Goal: Task Accomplishment & Management: Manage account settings

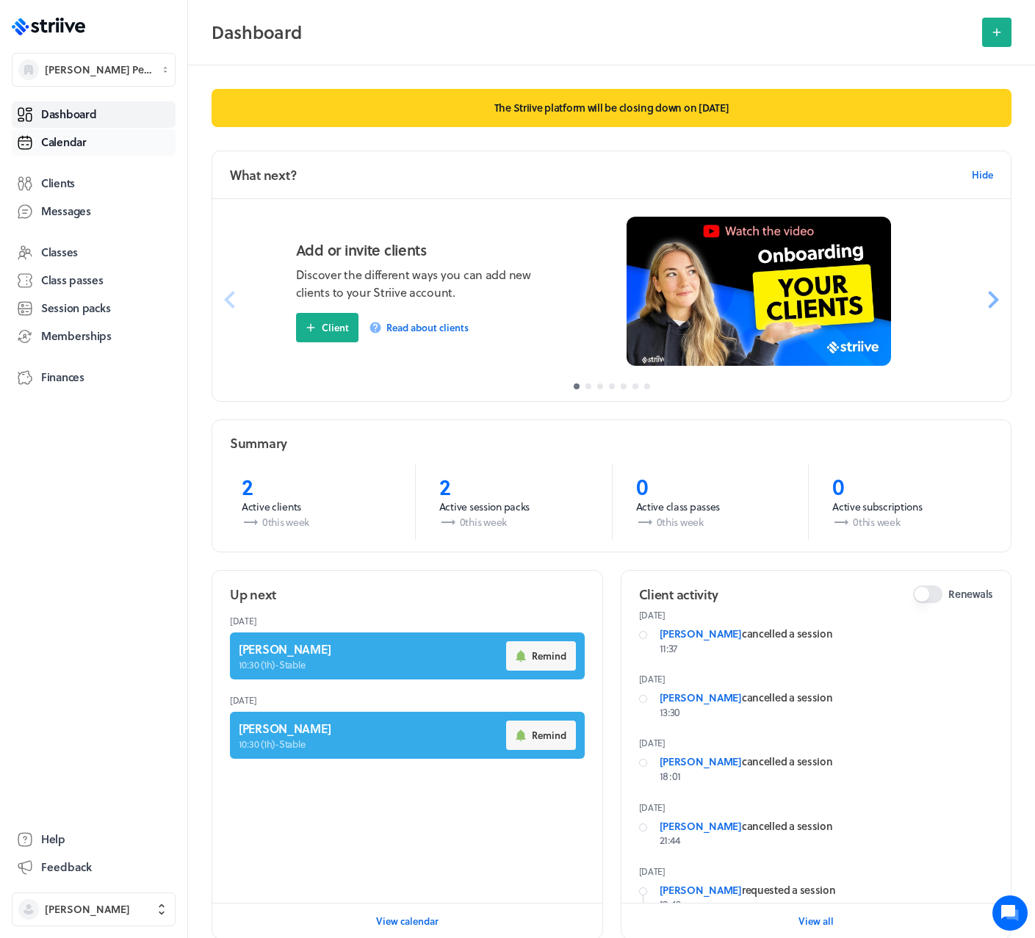
click at [66, 143] on span "Calendar" at bounding box center [64, 141] width 46 height 15
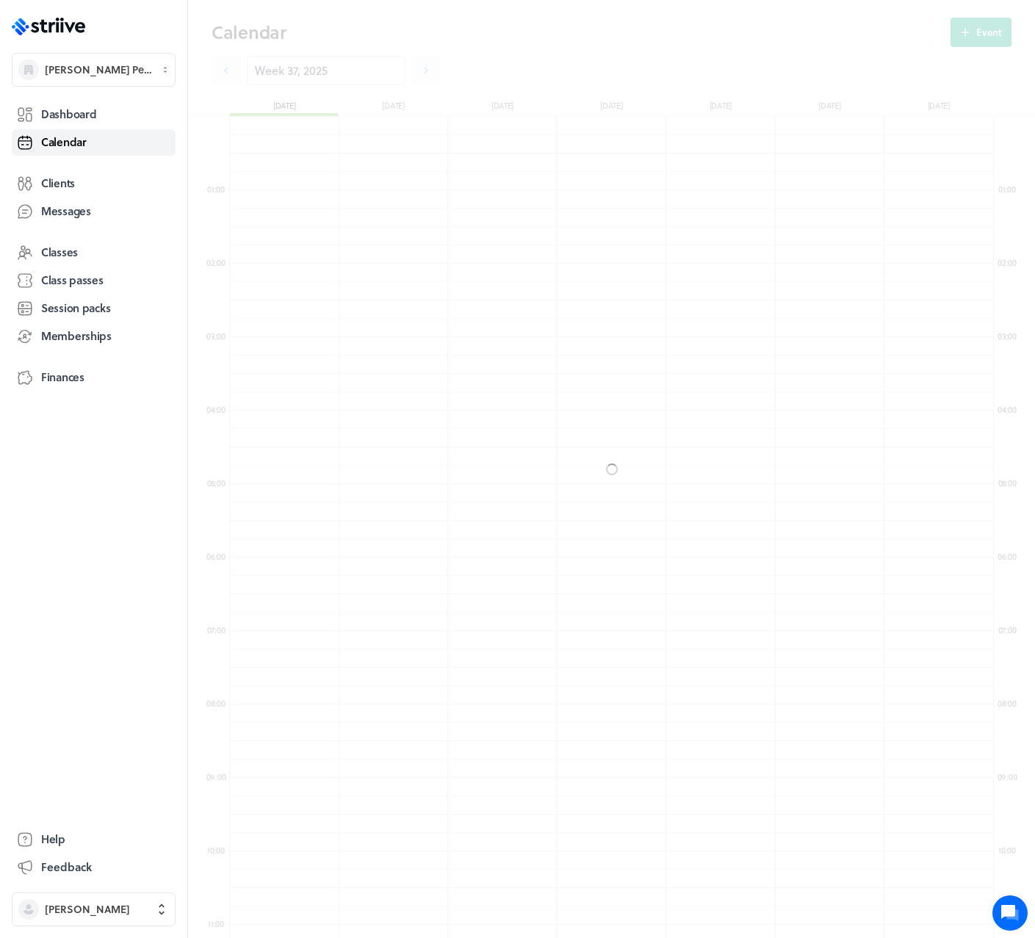
scroll to position [1763, 764]
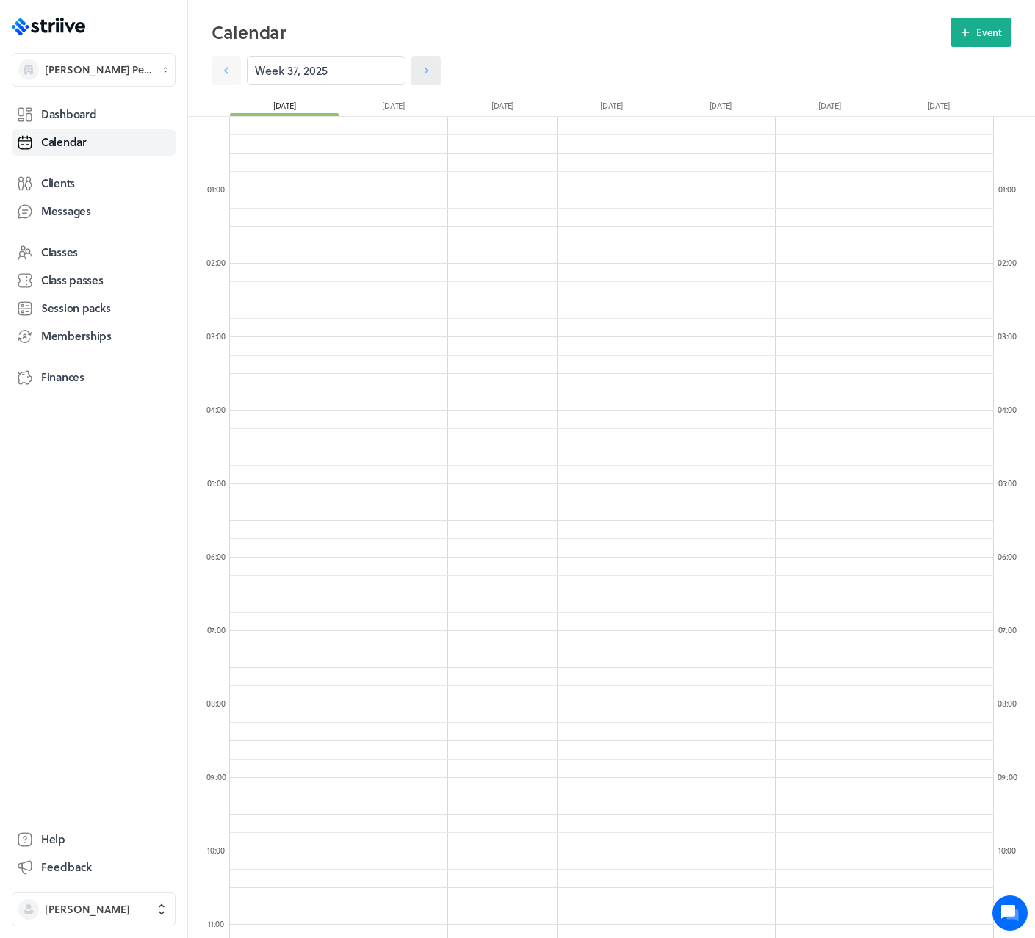
click at [419, 71] on icon at bounding box center [426, 70] width 15 height 15
click at [231, 76] on icon at bounding box center [226, 70] width 15 height 15
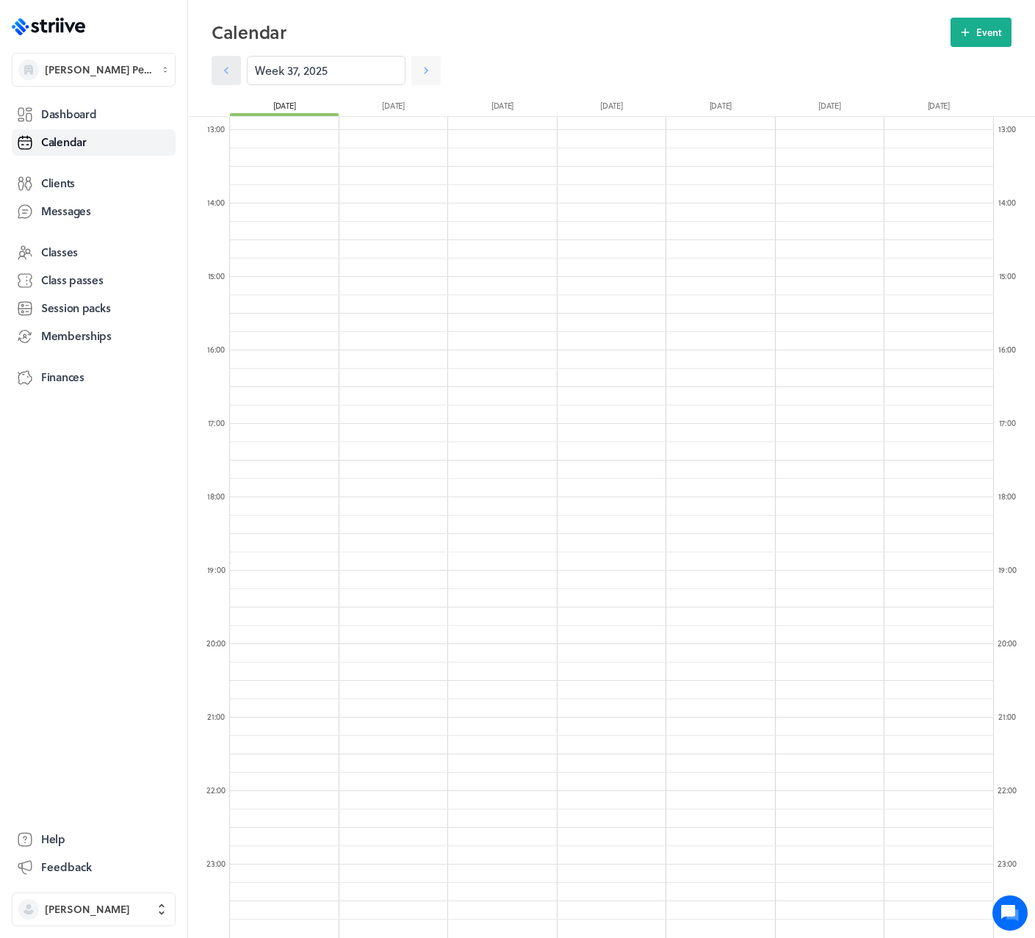
click at [228, 71] on icon at bounding box center [226, 70] width 15 height 15
click at [101, 110] on link "Dashboard" at bounding box center [94, 114] width 164 height 26
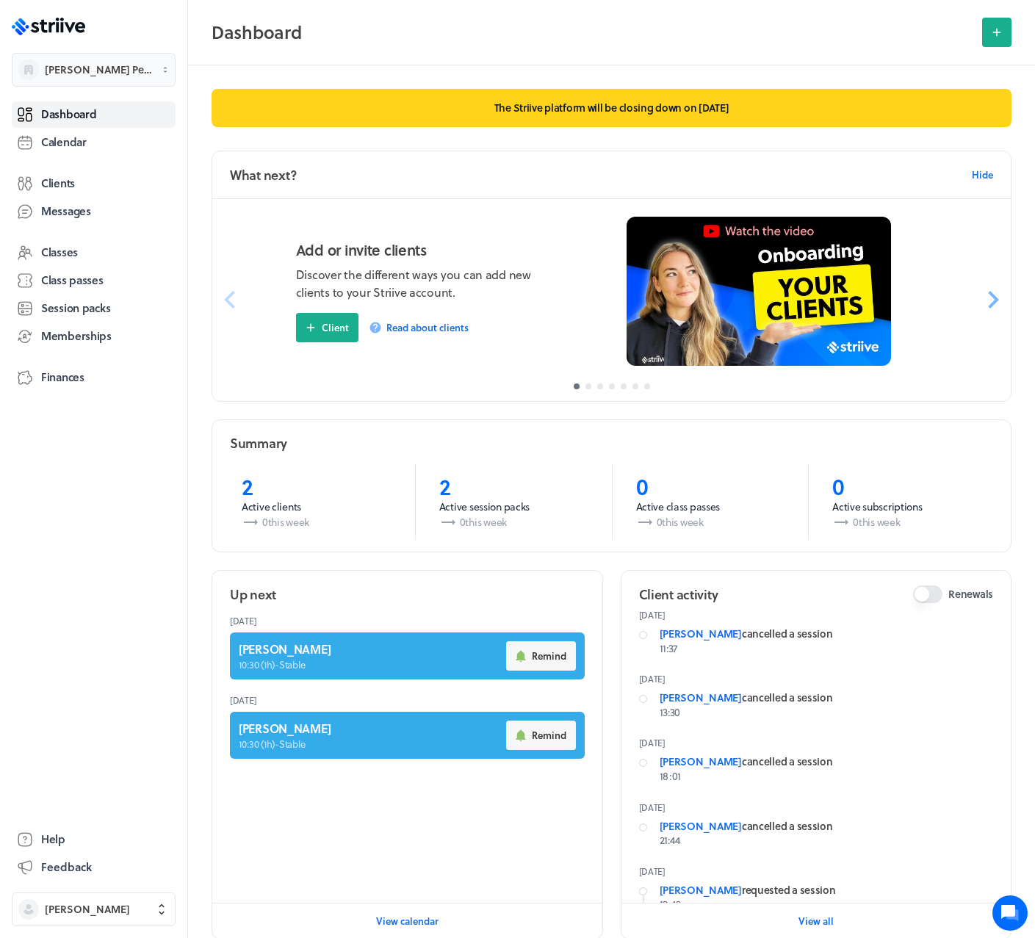
click at [77, 58] on button "Michela Personal Training @Stable" at bounding box center [94, 70] width 164 height 34
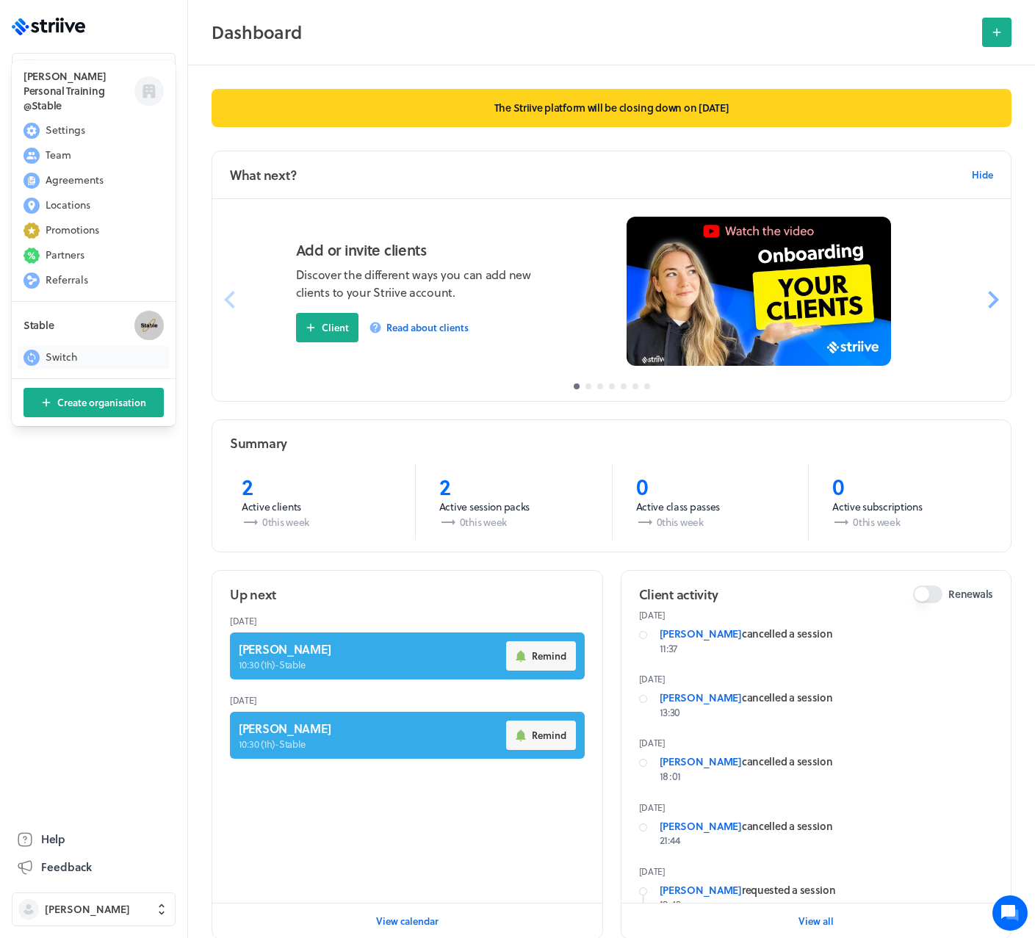
click at [73, 350] on span "Switch" at bounding box center [62, 357] width 32 height 15
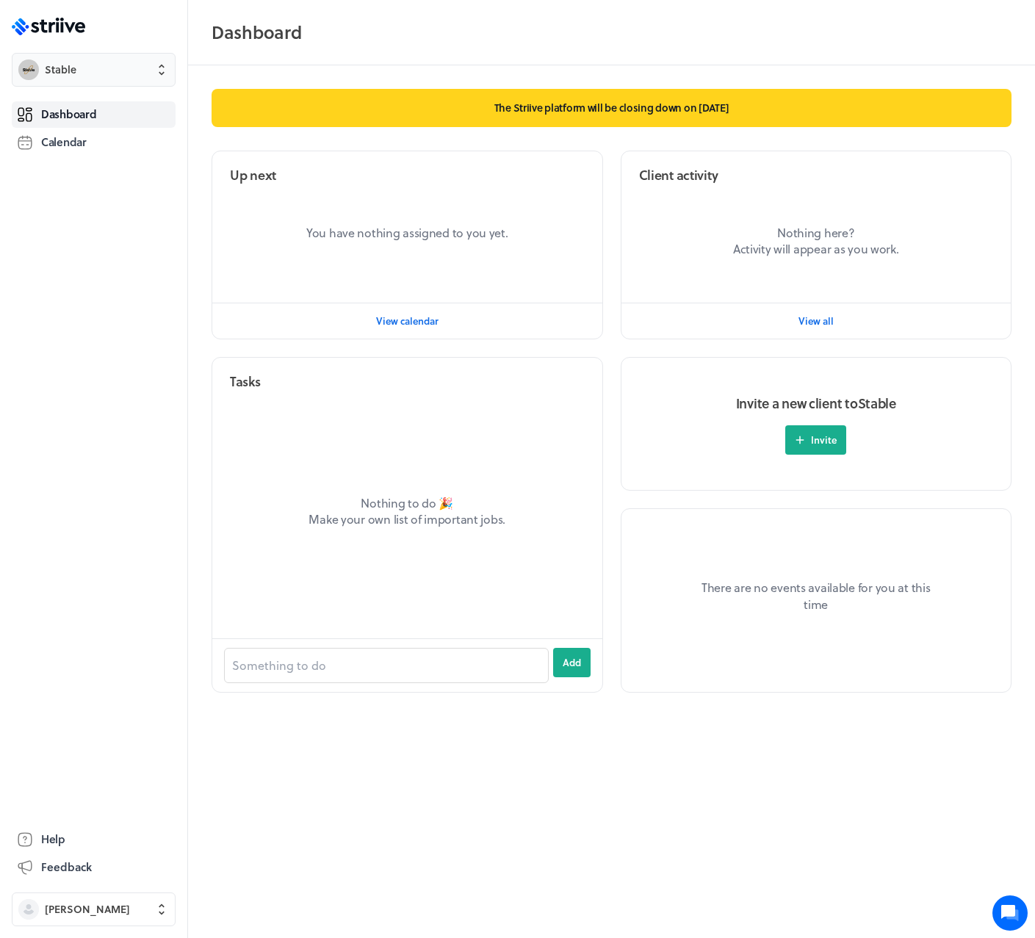
click at [87, 81] on button "Stable" at bounding box center [94, 70] width 164 height 34
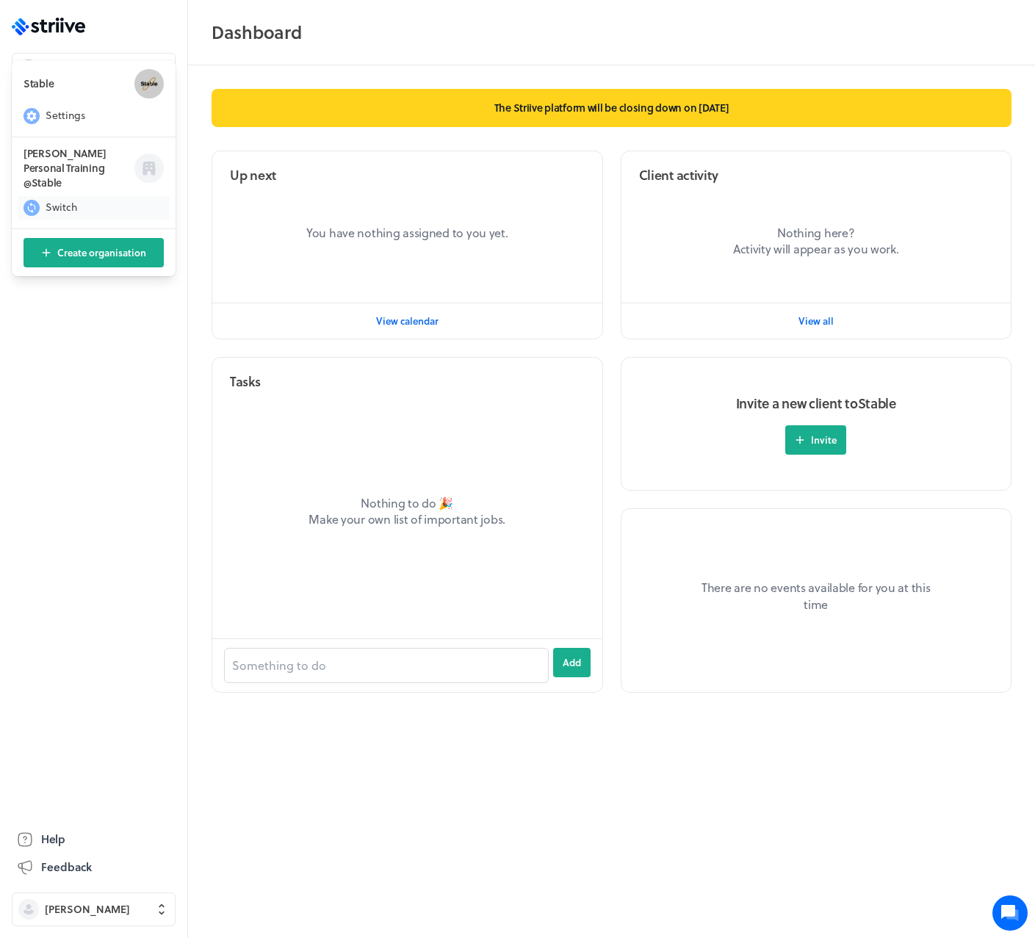
click at [76, 200] on span "Switch" at bounding box center [62, 207] width 32 height 15
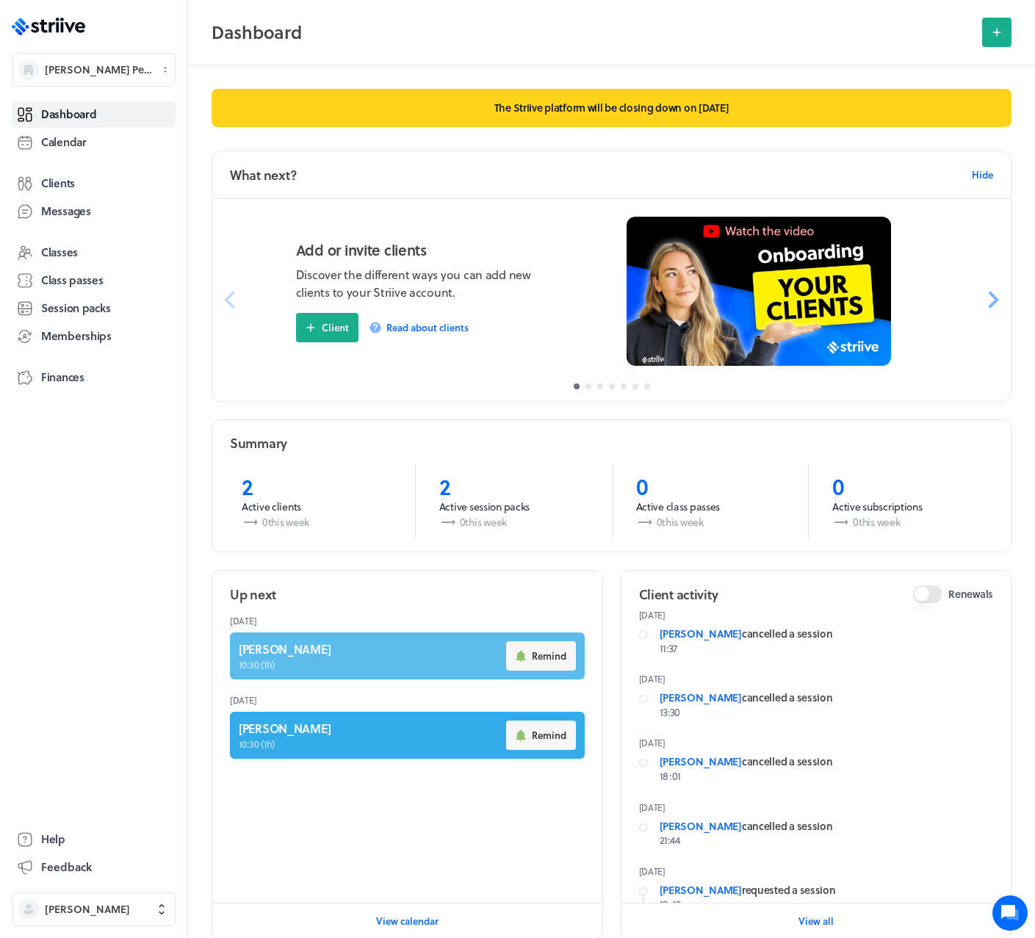
click at [383, 662] on link at bounding box center [407, 655] width 355 height 47
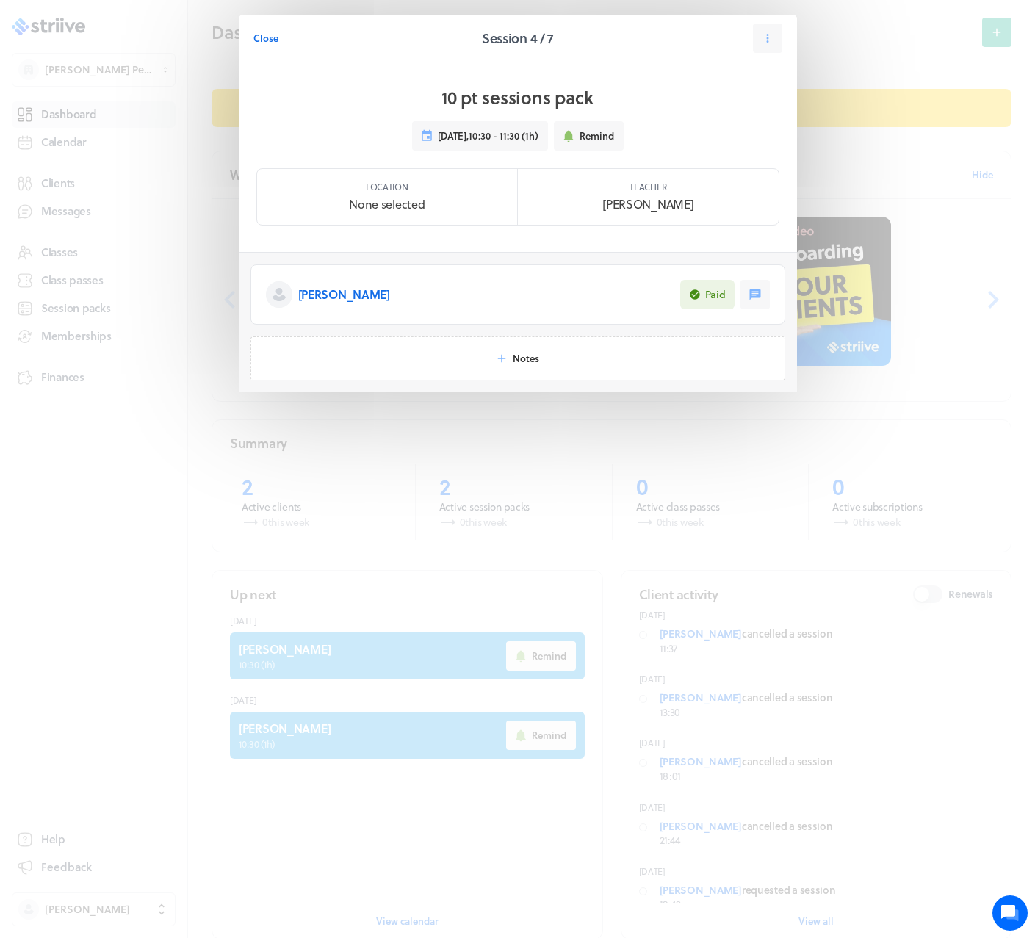
click at [873, 54] on div "Close Session 4 / 7 10 pt sessions pack Tue 30th Sep , 10:30 - 11:30 (1h) Remin…" at bounding box center [517, 233] width 1035 height 466
click at [270, 35] on span "Close" at bounding box center [265, 38] width 25 height 13
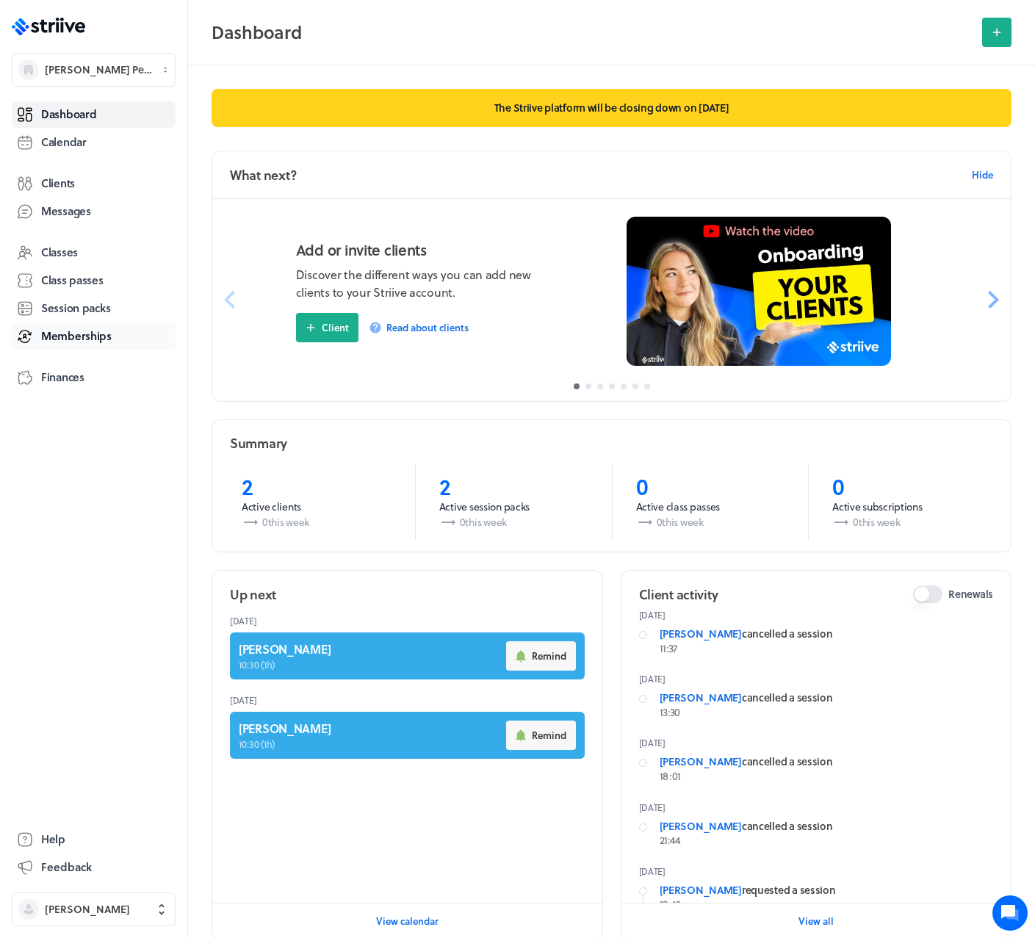
click at [88, 336] on span "Memberships" at bounding box center [76, 335] width 71 height 15
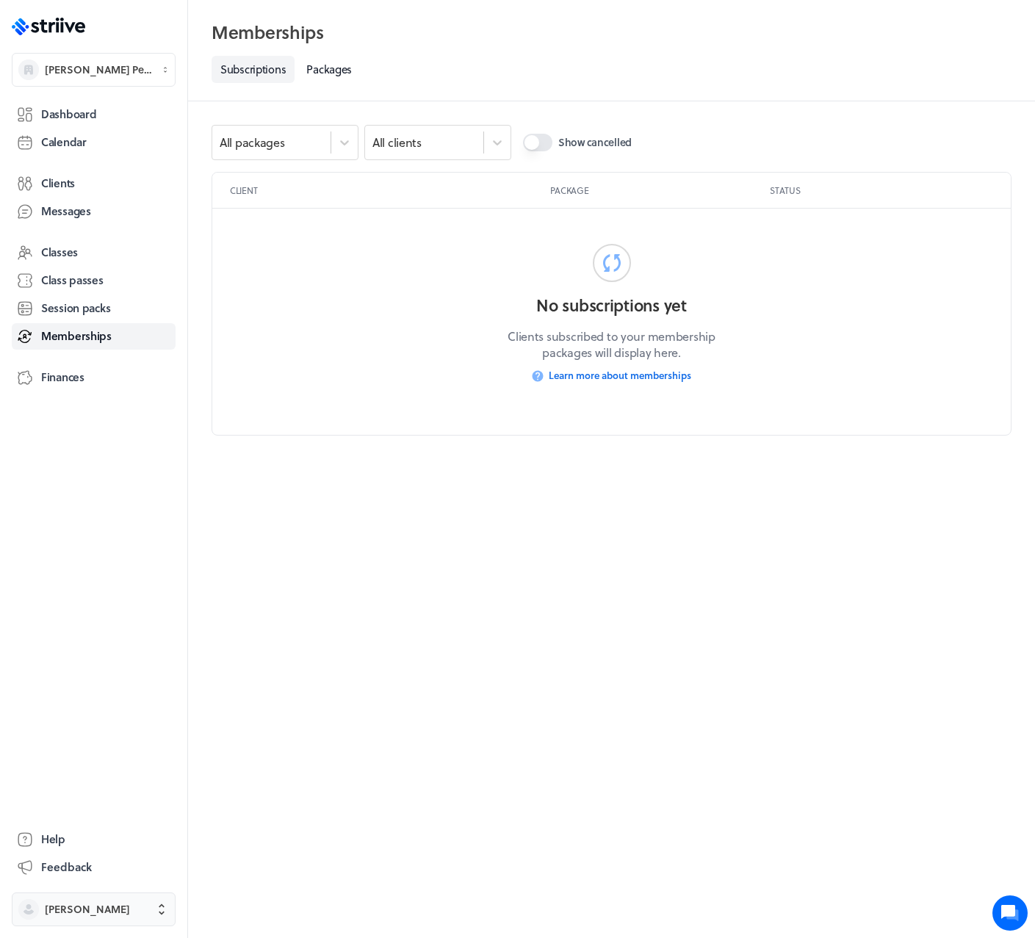
click at [82, 911] on span "Michela Garau" at bounding box center [87, 909] width 85 height 15
click at [104, 894] on button "Sign out" at bounding box center [94, 899] width 152 height 24
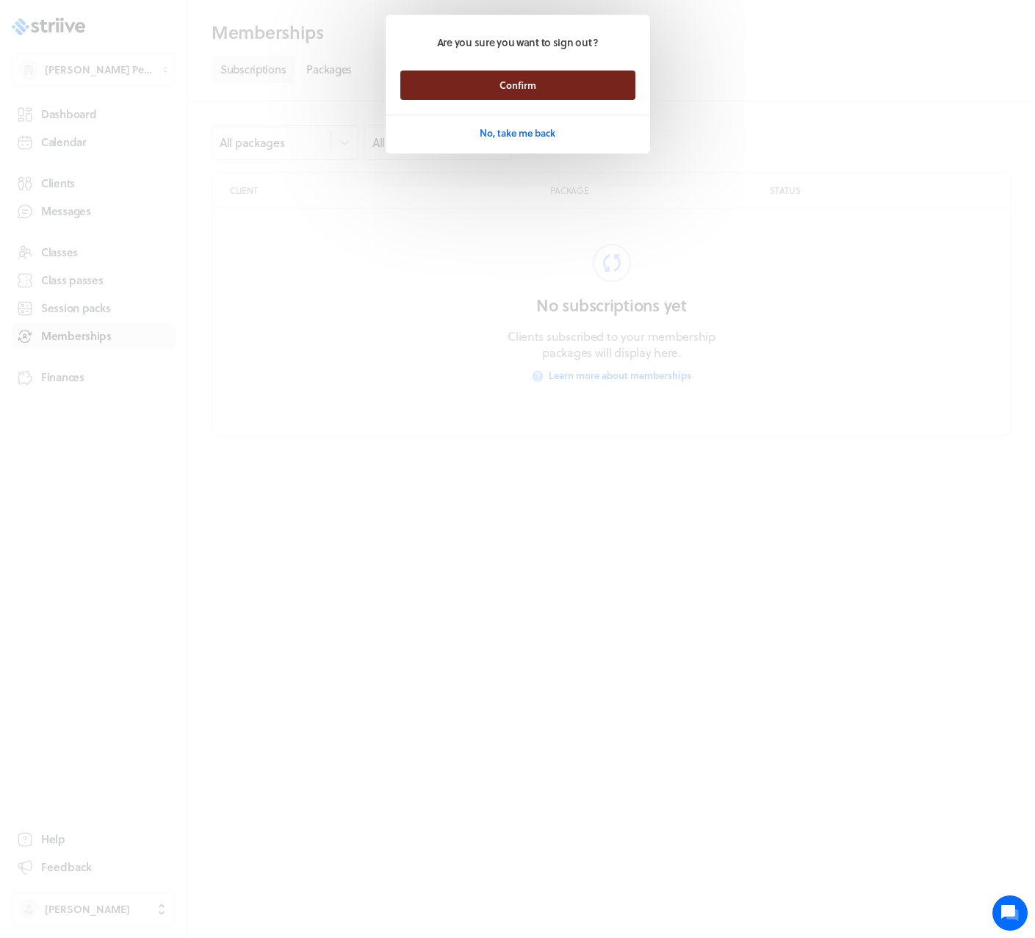
click at [521, 88] on span "Confirm" at bounding box center [518, 85] width 37 height 13
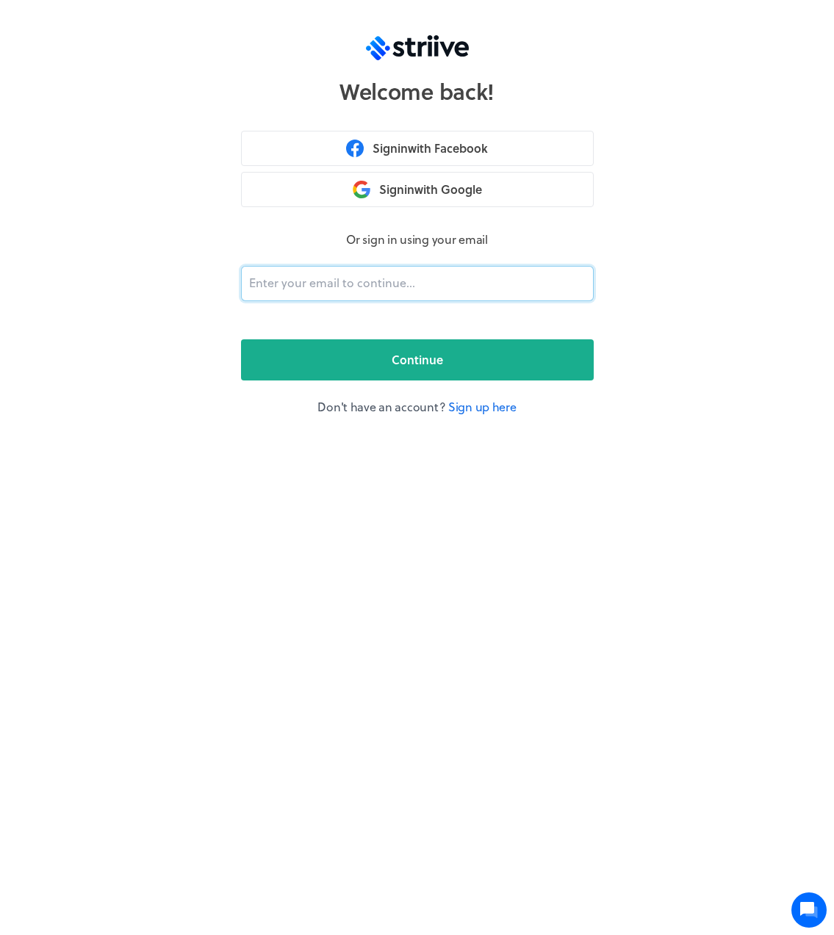
click at [364, 284] on input "email" at bounding box center [417, 283] width 353 height 35
type input "adam@striive.co"
